Goal: Task Accomplishment & Management: Manage account settings

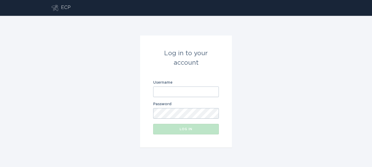
click at [185, 93] on input "Username" at bounding box center [186, 92] width 66 height 11
type input "[EMAIL_ADDRESS][DOMAIN_NAME]"
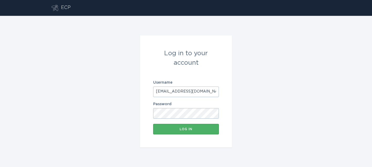
click at [192, 130] on div "Log in" at bounding box center [186, 129] width 60 height 3
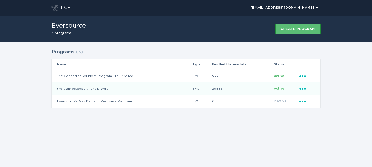
click at [306, 90] on div "Ellipsis" at bounding box center [308, 89] width 16 height 6
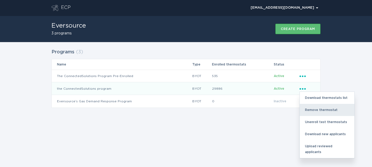
click at [313, 109] on div "Remove thermostat" at bounding box center [327, 110] width 55 height 12
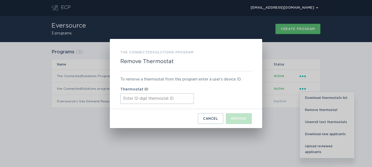
paste input "411964760332"
click at [246, 121] on button "Remove" at bounding box center [239, 118] width 26 height 11
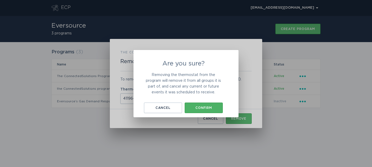
click at [212, 109] on div "Confirm" at bounding box center [203, 107] width 33 height 3
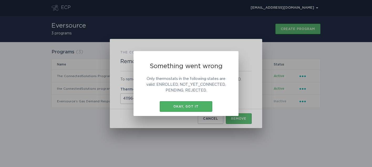
click at [192, 106] on div "Okay, got it" at bounding box center [186, 106] width 47 height 3
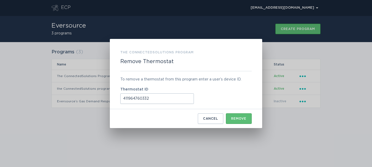
drag, startPoint x: 157, startPoint y: 102, endPoint x: 122, endPoint y: 99, distance: 34.9
click at [122, 99] on input "411964760332" at bounding box center [157, 98] width 74 height 11
paste input "21194211"
type input "411921194211"
click at [240, 119] on div "Remove" at bounding box center [238, 118] width 15 height 3
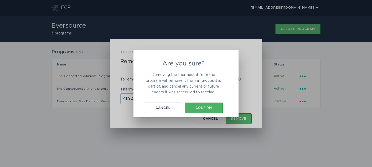
click at [202, 105] on button "Confirm" at bounding box center [204, 108] width 38 height 11
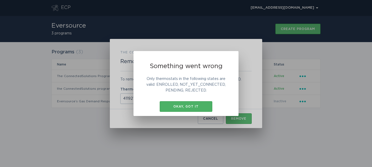
click at [182, 104] on button "Okay, got it" at bounding box center [186, 106] width 53 height 11
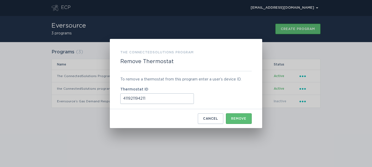
click at [175, 52] on h3 "the ConnectedSolutions program" at bounding box center [156, 52] width 73 height 6
